Goal: Task Accomplishment & Management: Manage account settings

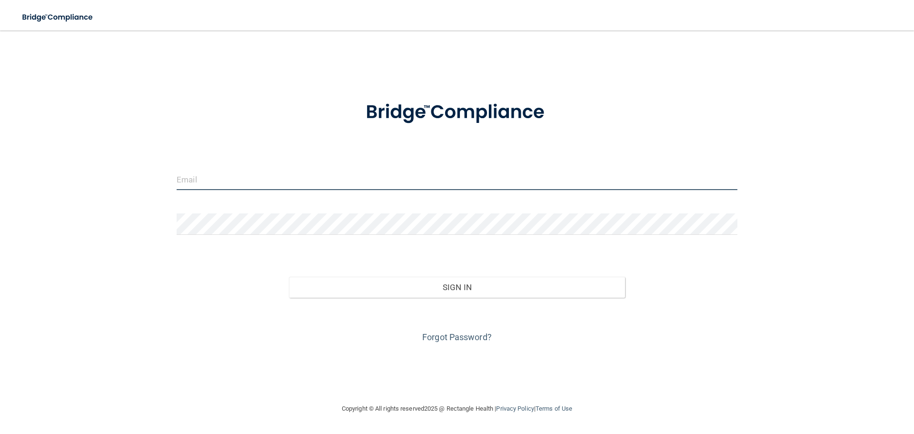
click at [261, 181] on input "email" at bounding box center [457, 179] width 561 height 21
type input "[EMAIL_ADDRESS][DOMAIN_NAME]"
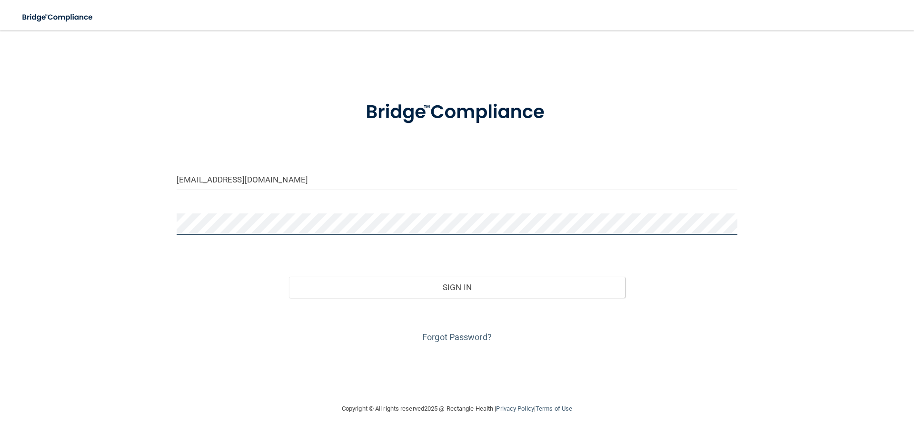
click at [289, 277] on button "Sign In" at bounding box center [457, 287] width 337 height 21
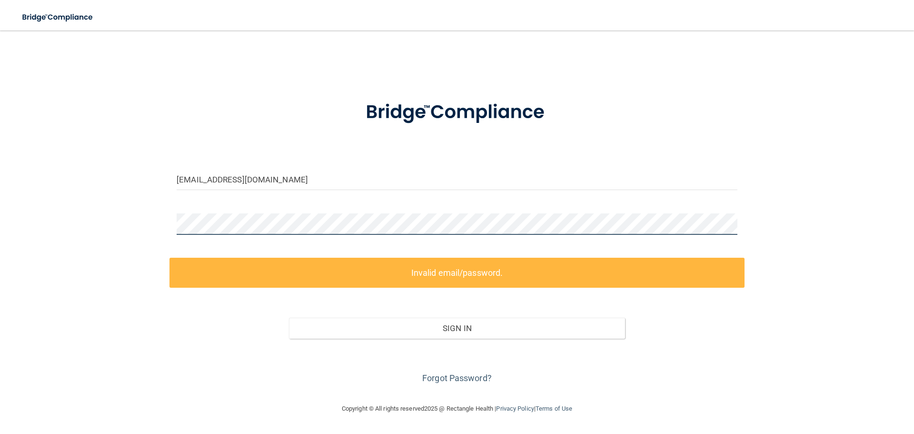
click at [124, 227] on div "[EMAIL_ADDRESS][DOMAIN_NAME] Invalid email/password. You don't have permission …" at bounding box center [457, 216] width 876 height 353
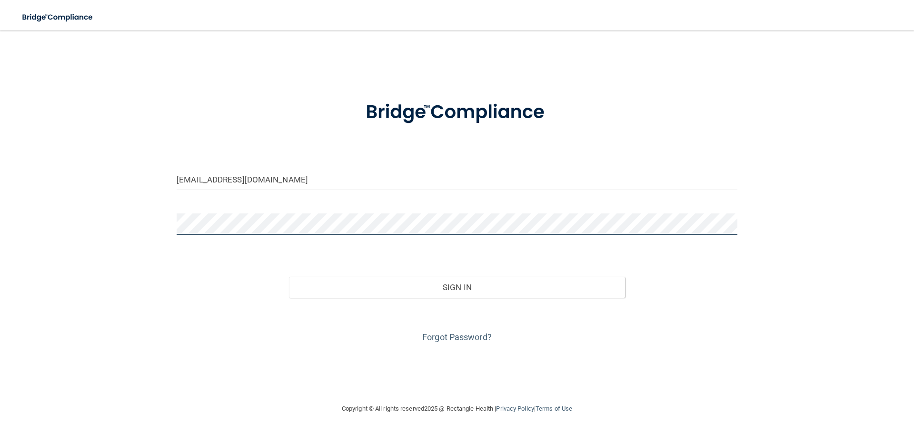
click at [289, 277] on button "Sign In" at bounding box center [457, 287] width 337 height 21
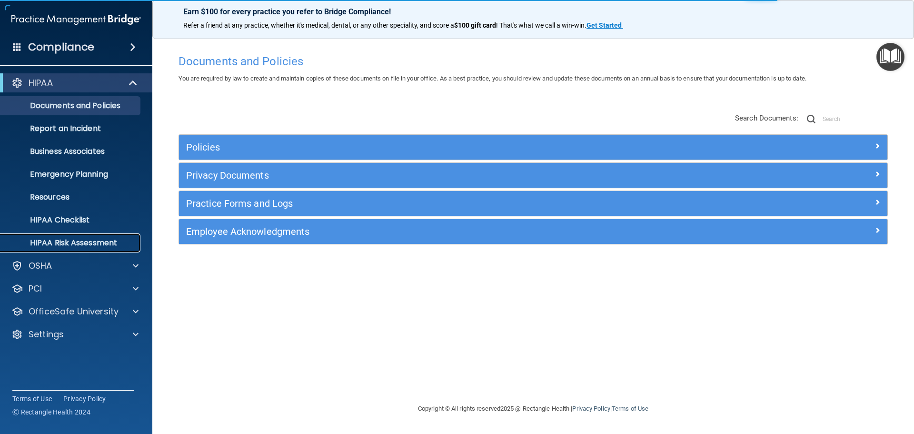
click at [39, 249] on link "HIPAA Risk Assessment" at bounding box center [65, 242] width 150 height 19
click at [44, 323] on div "HIPAA Documents and Policies Report an Incident Business Associates Emergency P…" at bounding box center [76, 211] width 153 height 282
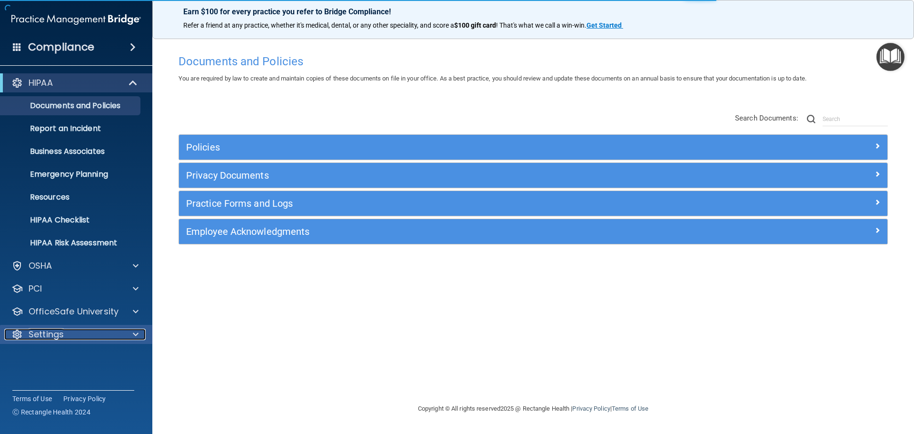
click at [50, 336] on p "Settings" at bounding box center [46, 334] width 35 height 11
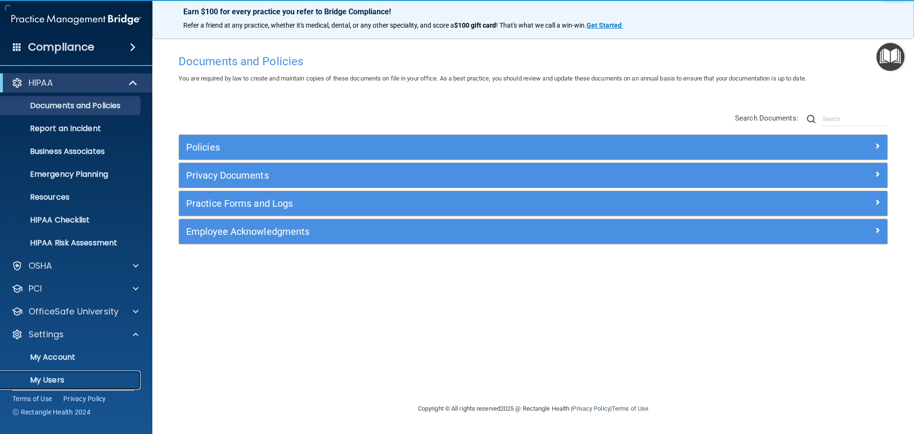
click at [58, 382] on p "My Users" at bounding box center [71, 380] width 130 height 10
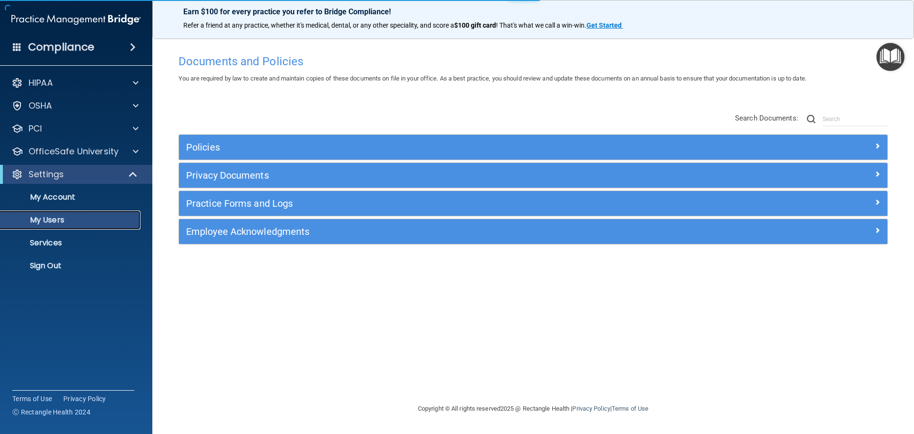
select select "20"
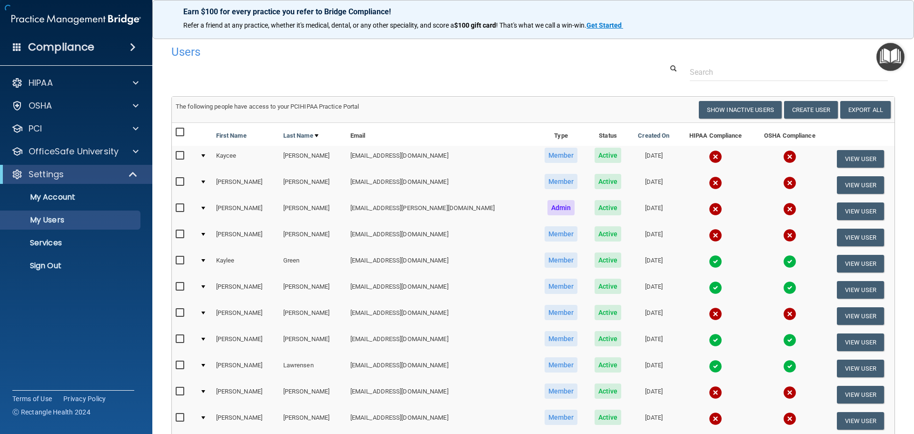
click at [177, 236] on input "checkbox" at bounding box center [181, 234] width 11 height 8
checkbox input "true"
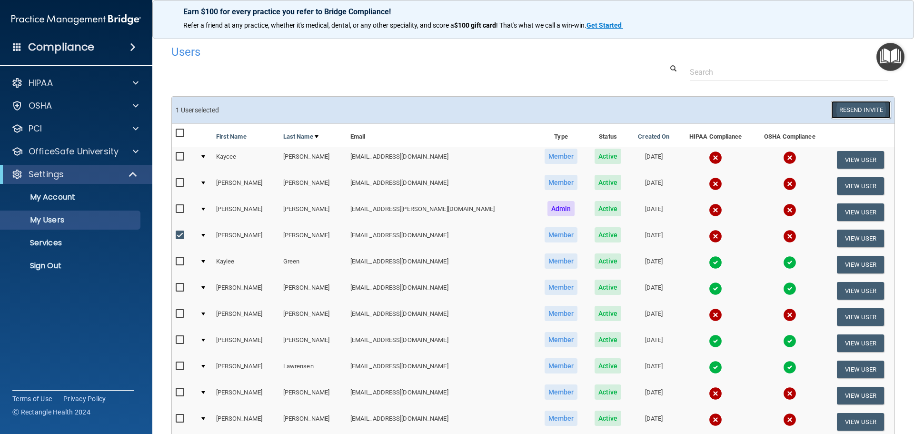
click at [859, 110] on button "Resend Invite" at bounding box center [861, 110] width 60 height 18
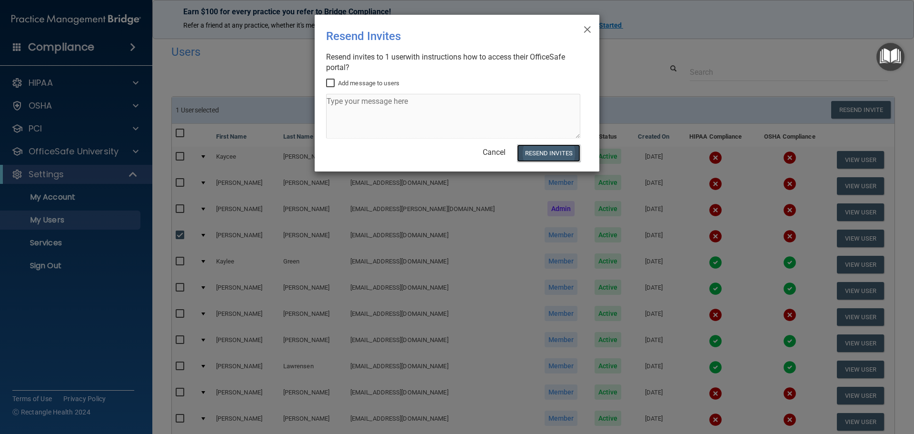
click at [546, 149] on button "Resend Invites" at bounding box center [548, 153] width 63 height 18
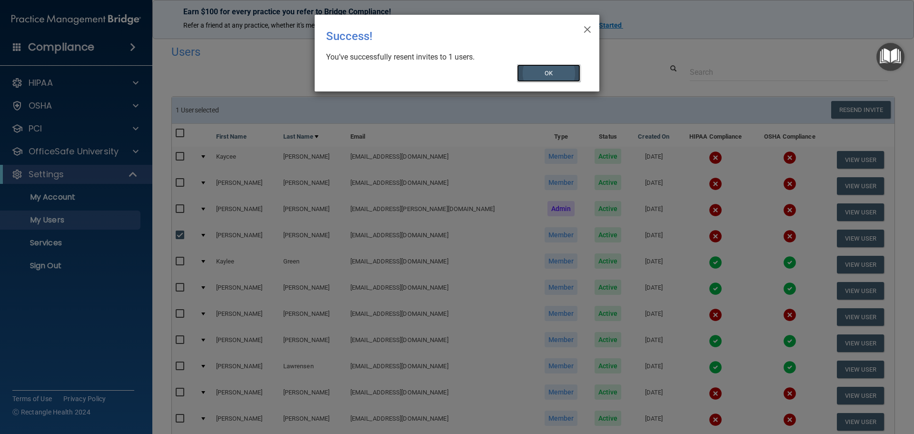
click at [543, 77] on button "OK" at bounding box center [549, 73] width 64 height 18
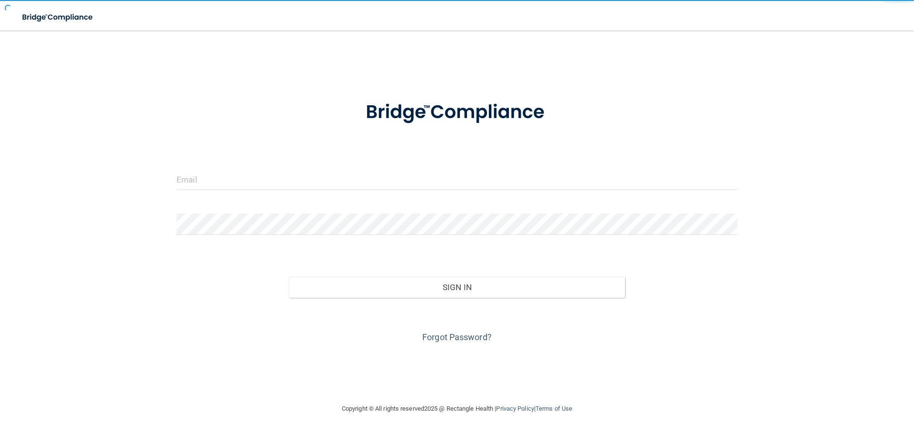
click at [209, 155] on form "Invalid email/password. You don't have permission to access that page. Sign In …" at bounding box center [457, 216] width 561 height 257
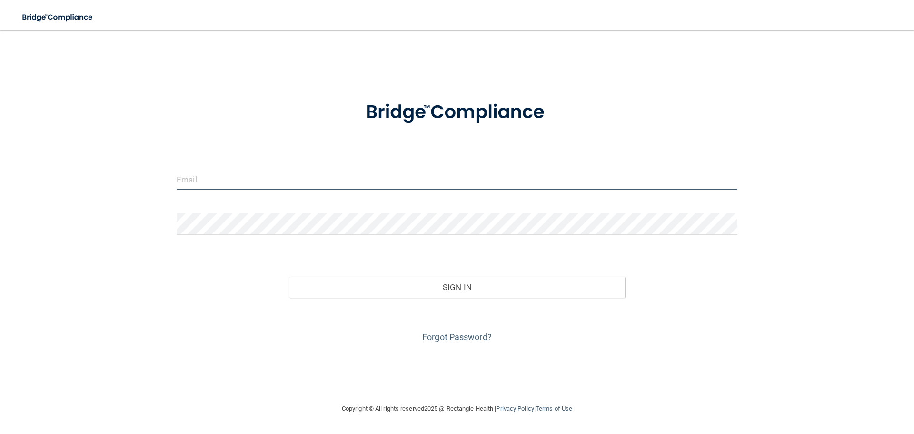
drag, startPoint x: 202, startPoint y: 179, endPoint x: 200, endPoint y: 185, distance: 6.5
click at [201, 184] on input "email" at bounding box center [457, 179] width 561 height 21
click at [200, 185] on input "email" at bounding box center [457, 179] width 561 height 21
type input "[EMAIL_ADDRESS][DOMAIN_NAME]"
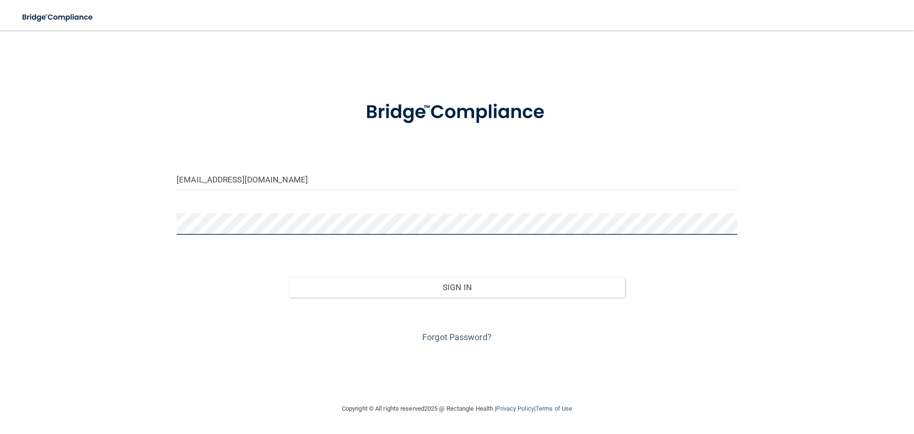
click at [289, 277] on button "Sign In" at bounding box center [457, 287] width 337 height 21
click at [101, 254] on div "swensonandcowandds@midconetwork.com Invalid email/password. You don't have perm…" at bounding box center [457, 216] width 876 height 353
click at [289, 277] on button "Sign In" at bounding box center [457, 287] width 337 height 21
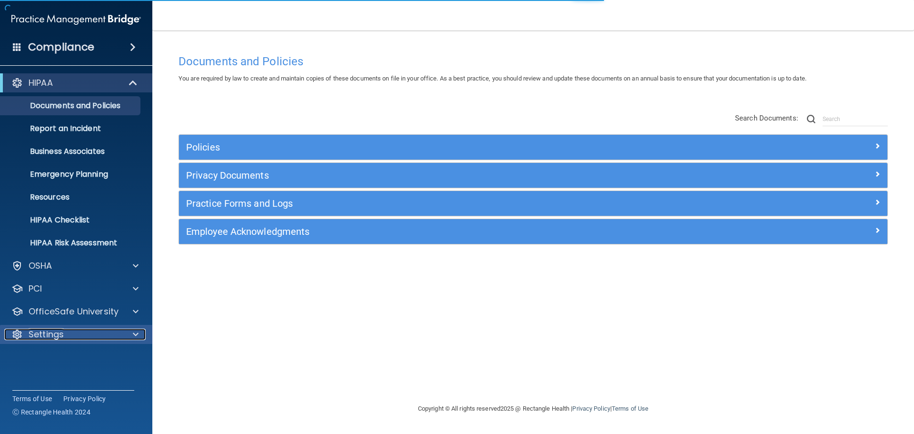
click at [60, 340] on p "Settings" at bounding box center [46, 334] width 35 height 11
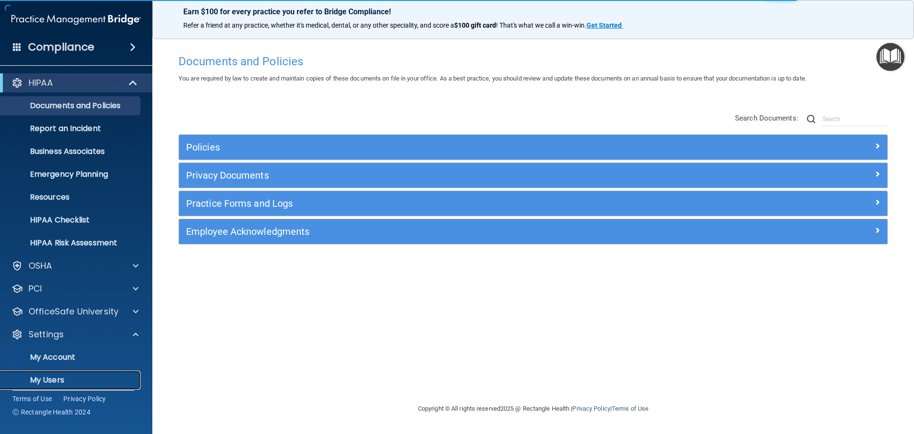
click at [54, 384] on p "My Users" at bounding box center [71, 380] width 130 height 10
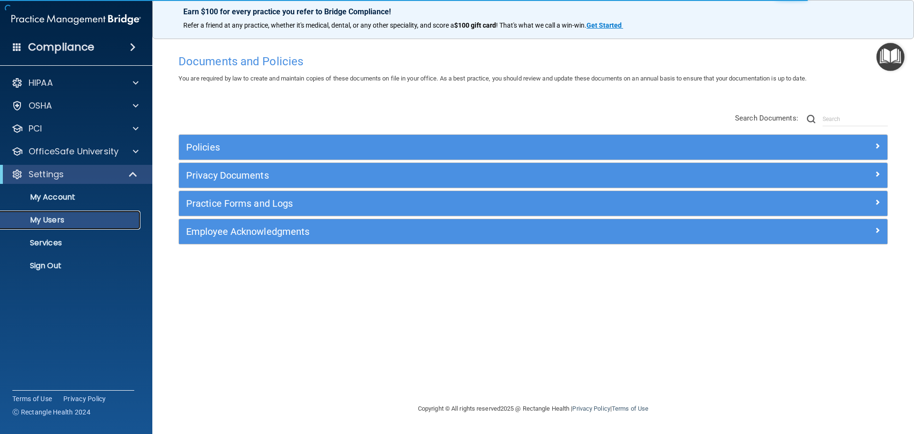
select select "20"
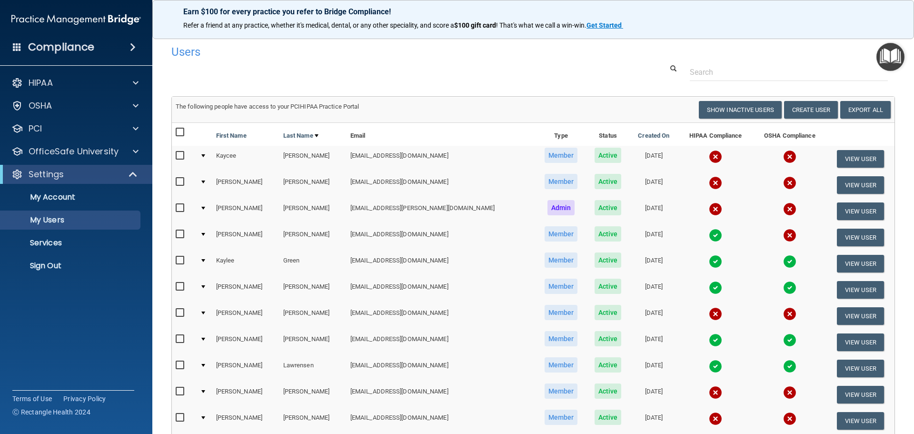
click at [179, 313] on input "checkbox" at bounding box center [181, 313] width 11 height 8
checkbox input "true"
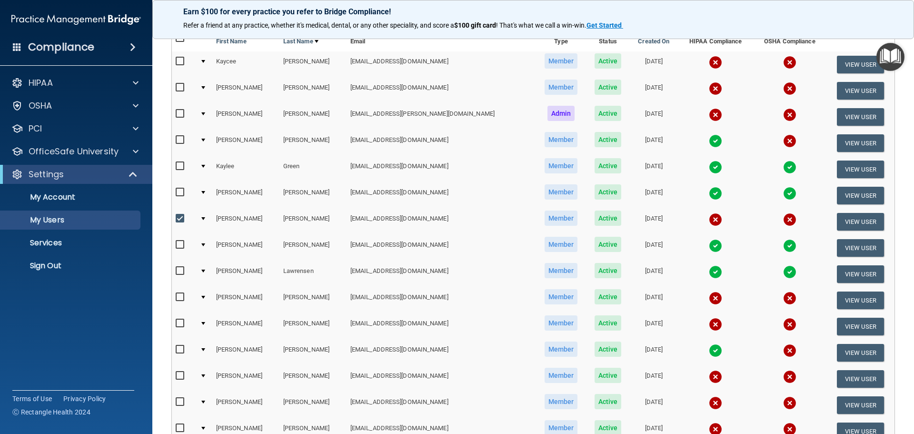
scroll to position [143, 0]
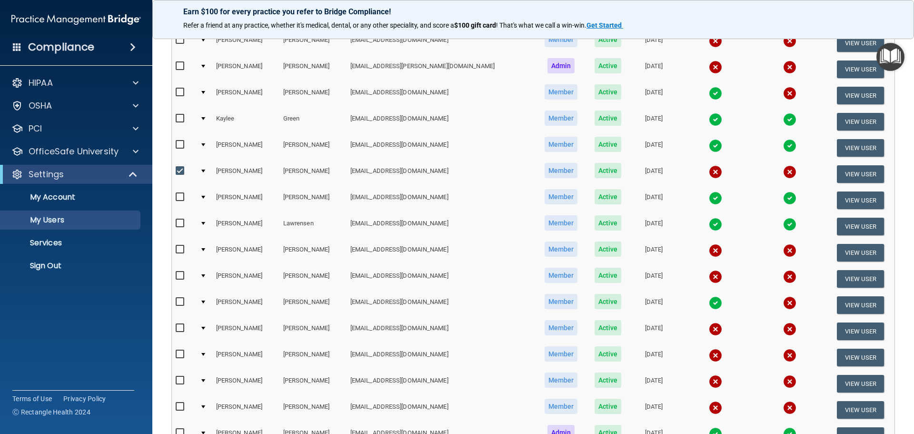
click at [179, 377] on input "checkbox" at bounding box center [181, 381] width 11 height 8
checkbox input "true"
click at [180, 353] on input "checkbox" at bounding box center [181, 354] width 11 height 8
checkbox input "true"
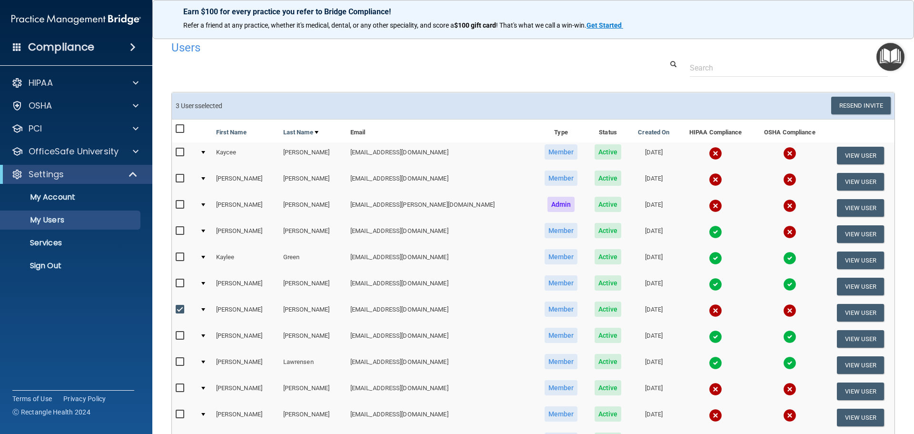
scroll to position [0, 0]
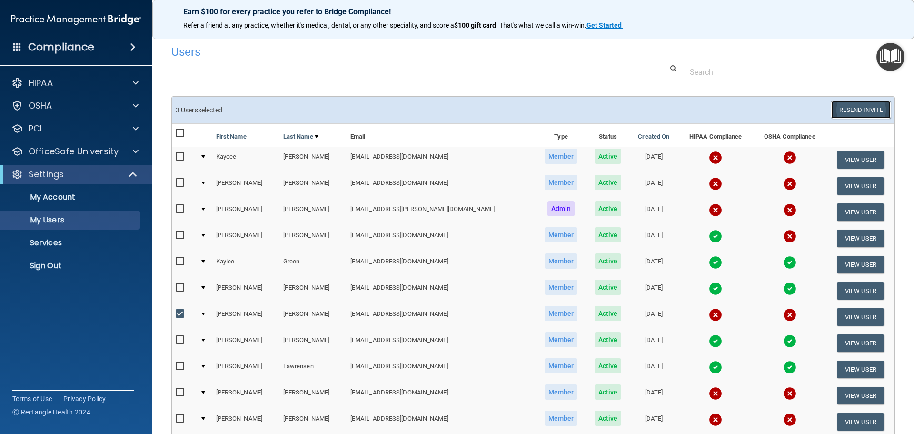
click at [859, 113] on button "Resend Invite" at bounding box center [861, 110] width 60 height 18
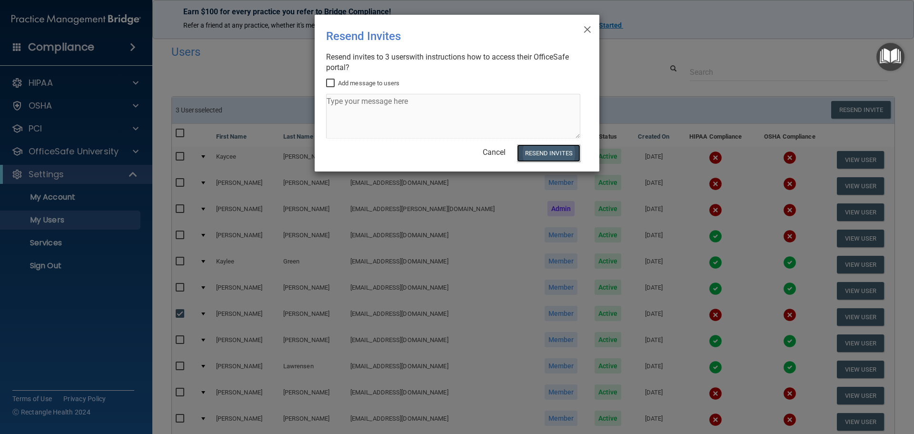
click at [554, 154] on button "Resend Invites" at bounding box center [548, 153] width 63 height 18
